Goal: Contribute content

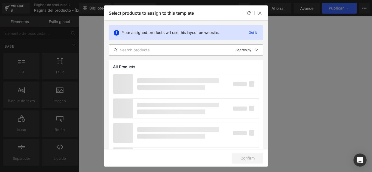
click at [167, 51] on input "text" at bounding box center [170, 50] width 122 height 7
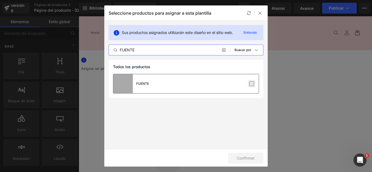
type input "FUENTE"
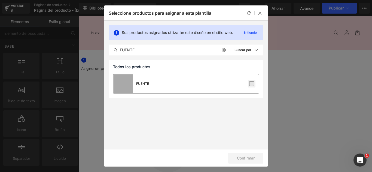
click at [252, 85] on label at bounding box center [251, 83] width 5 height 5
click at [251, 84] on input "checkbox" at bounding box center [251, 84] width 0 height 0
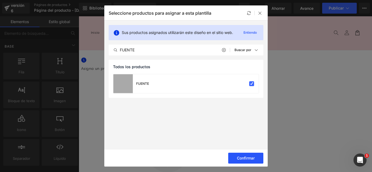
click at [248, 161] on button "Confirmar" at bounding box center [245, 158] width 35 height 11
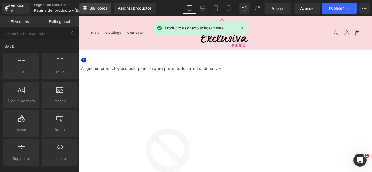
click at [94, 13] on link "Biblioteca" at bounding box center [95, 8] width 32 height 11
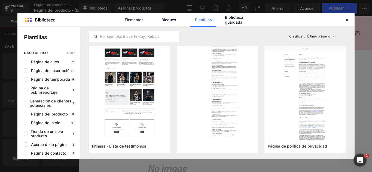
scroll to position [136, 0]
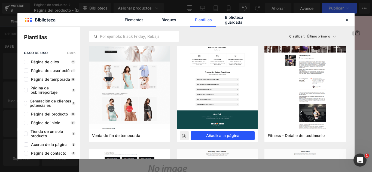
click at [231, 135] on font "Añadir a la página" at bounding box center [222, 135] width 33 height 5
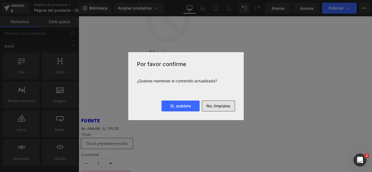
click at [232, 111] on button "No, límpialos" at bounding box center [218, 106] width 33 height 11
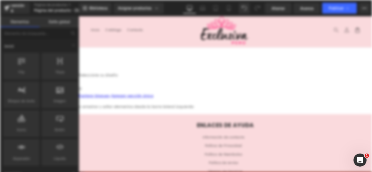
scroll to position [0, 0]
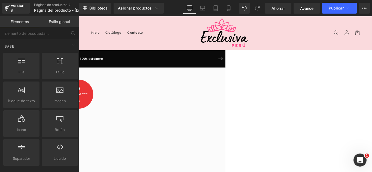
click at [151, 30] on link "Contacto" at bounding box center [142, 34] width 24 height 11
click at [79, 16] on icon at bounding box center [79, 16] width 0 height 0
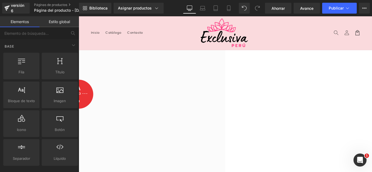
click at [79, 16] on icon at bounding box center [79, 16] width 0 height 0
click at [79, 16] on link at bounding box center [79, 16] width 0 height 0
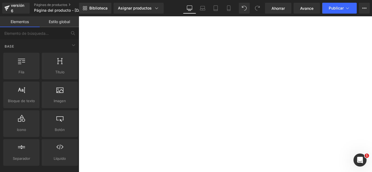
scroll to position [190, 0]
click at [79, 16] on link at bounding box center [79, 16] width 0 height 0
click at [79, 16] on icon at bounding box center [79, 16] width 0 height 0
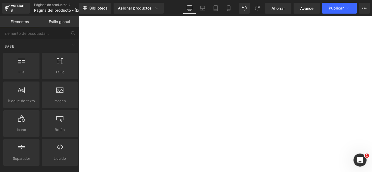
click at [79, 16] on link at bounding box center [79, 16] width 0 height 0
click at [79, 16] on icon at bounding box center [79, 16] width 0 height 0
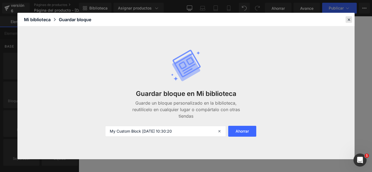
click at [347, 19] on icon at bounding box center [348, 19] width 5 height 5
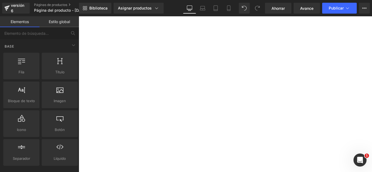
click at [79, 16] on icon at bounding box center [79, 16] width 0 height 0
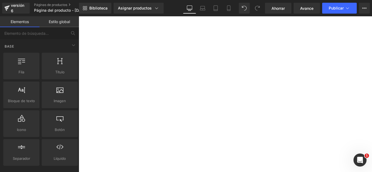
click at [79, 16] on link at bounding box center [79, 16] width 0 height 0
click at [79, 16] on icon at bounding box center [79, 16] width 0 height 0
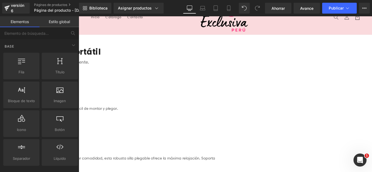
scroll to position [0, 0]
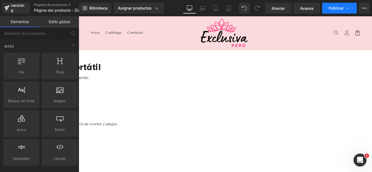
click at [345, 8] on icon at bounding box center [346, 7] width 5 height 5
click at [347, 10] on icon at bounding box center [346, 7] width 5 height 5
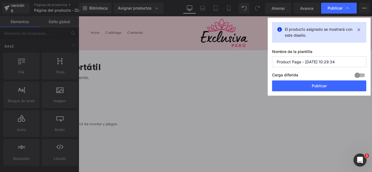
click at [346, 65] on input "Product Page - [DATE] 10:29:34" at bounding box center [319, 61] width 94 height 11
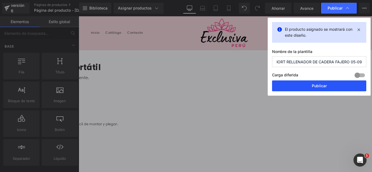
type input "SHORT RELLENADOR DE CADERA FAJERO 05-09"
click at [328, 90] on button "Publicar" at bounding box center [319, 86] width 94 height 11
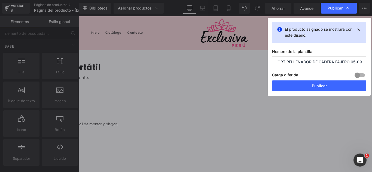
scroll to position [0, 0]
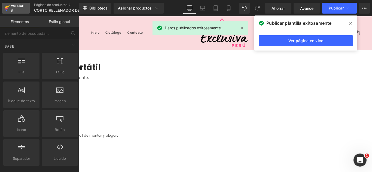
click at [19, 7] on font "versión 6" at bounding box center [17, 8] width 13 height 10
